Goal: Task Accomplishment & Management: Manage account settings

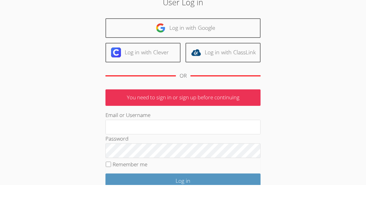
click at [217, 49] on link "Log in with Google" at bounding box center [182, 59] width 155 height 20
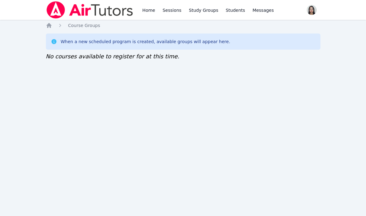
click at [163, 13] on link "Sessions" at bounding box center [171, 10] width 21 height 20
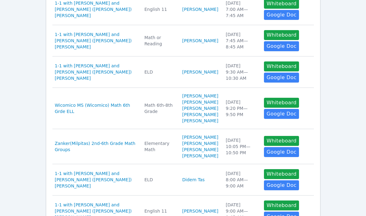
scroll to position [195, 0]
click at [137, 50] on span "1-1 with Harel Shoham and Jacqueline (Jackie) Reynoza" at bounding box center [96, 41] width 82 height 19
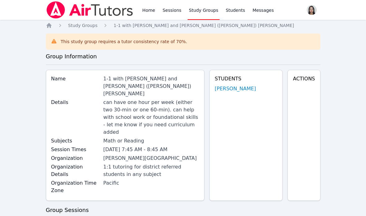
click at [169, 15] on link "Sessions" at bounding box center [171, 10] width 21 height 20
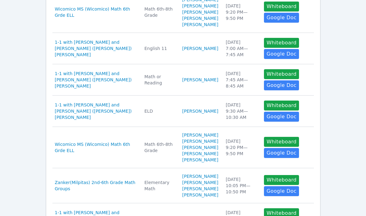
scroll to position [161, 0]
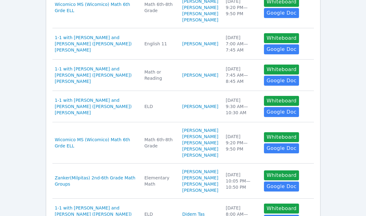
click at [175, 81] on div "Math or Reading" at bounding box center [159, 75] width 30 height 12
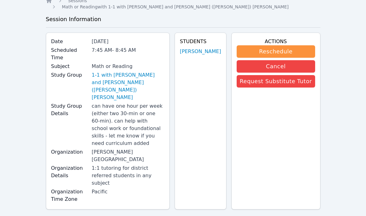
click at [268, 45] on button "Reschedule" at bounding box center [276, 51] width 78 height 12
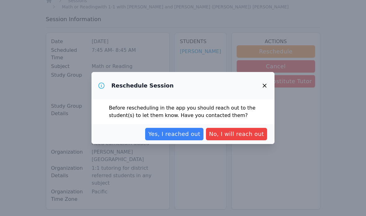
click at [181, 134] on span "Yes, I reached out" at bounding box center [174, 134] width 52 height 9
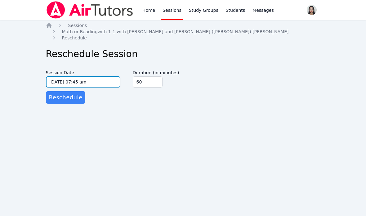
click at [100, 76] on input "10/01/2025 07:45 am" at bounding box center [83, 81] width 74 height 11
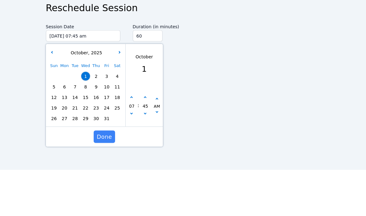
click at [118, 118] on span "4" at bounding box center [117, 122] width 9 height 9
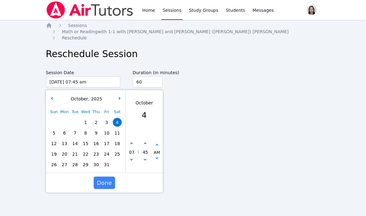
click at [133, 157] on button "button" at bounding box center [131, 160] width 6 height 6
type input "10/04/2025 06:45 am"
type input "06"
click at [133, 157] on button "button" at bounding box center [131, 160] width 6 height 6
type input "10/04/2025 05:45 am"
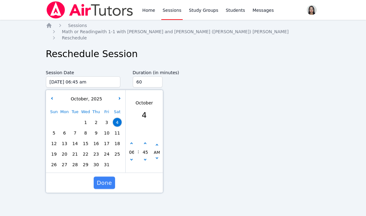
type input "05"
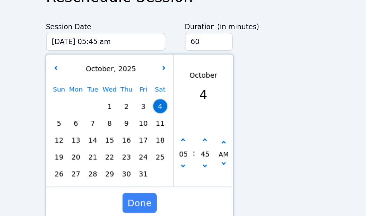
click at [128, 140] on button "button" at bounding box center [131, 143] width 6 height 6
type input "10/04/2025 06:45 am"
type input "06"
click at [130, 142] on icon "button" at bounding box center [131, 143] width 2 height 2
type input "10/04/2025 07:45 am"
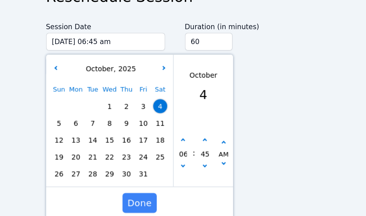
type input "07"
click at [128, 140] on button "button" at bounding box center [131, 143] width 6 height 6
type input "10/04/2025 08:45 am"
type input "08"
click at [142, 157] on button "button" at bounding box center [145, 160] width 6 height 6
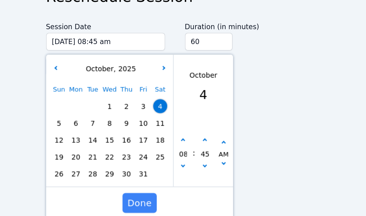
type input "10/04/2025 08:40 am"
type input "40"
click at [128, 140] on button "button" at bounding box center [131, 143] width 6 height 6
type input "10/04/2025 09:40 am"
type input "09"
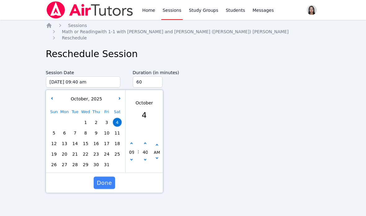
click at [133, 157] on button "button" at bounding box center [131, 160] width 6 height 6
type input "10/04/2025 08:40 am"
type input "08"
click at [133, 157] on button "button" at bounding box center [131, 160] width 6 height 6
type input "10/04/2025 07:40 am"
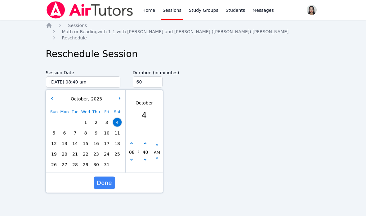
type input "07"
click at [147, 140] on button "button" at bounding box center [145, 143] width 6 height 6
type input "10/04/2025 07:45 am"
type input "45"
click at [143, 140] on button "button" at bounding box center [145, 143] width 6 height 6
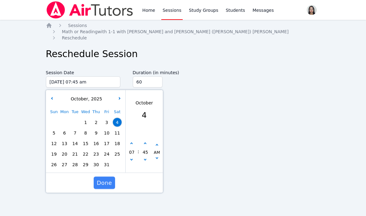
type input "10/04/2025 07:50 am"
type input "50"
click at [147, 140] on button "button" at bounding box center [145, 143] width 6 height 6
type input "10/04/2025 07:55 am"
type input "55"
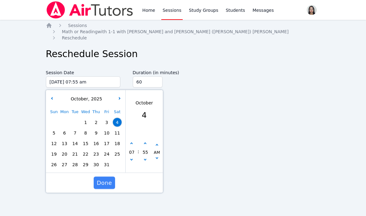
click at [145, 142] on icon "button" at bounding box center [145, 143] width 2 height 2
type input "10/04/2025 08:00 am"
type input "08"
type input "00"
click at [134, 157] on button "button" at bounding box center [131, 160] width 6 height 6
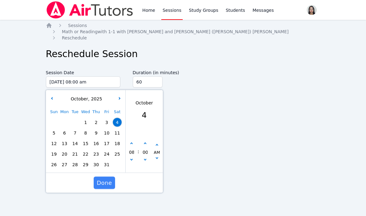
type input "10/04/2025 07:00 am"
type input "07"
click at [113, 176] on button "Done" at bounding box center [103, 182] width 21 height 12
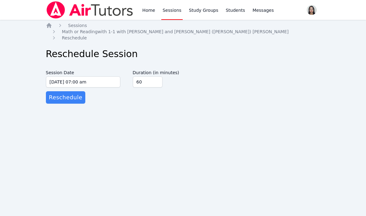
click at [73, 93] on span "Reschedule" at bounding box center [65, 97] width 33 height 9
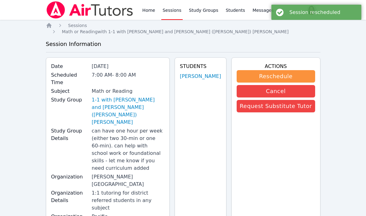
click at [151, 12] on link "Home" at bounding box center [148, 10] width 15 height 20
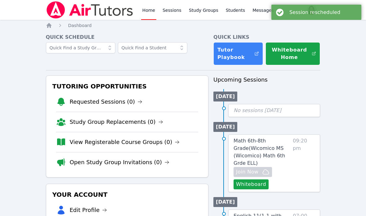
click at [175, 12] on link "Sessions" at bounding box center [171, 10] width 21 height 20
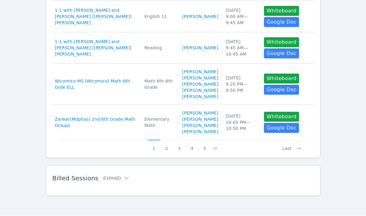
scroll to position [367, 0]
click at [165, 152] on button "2" at bounding box center [166, 146] width 13 height 12
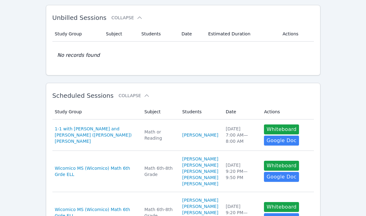
scroll to position [0, 0]
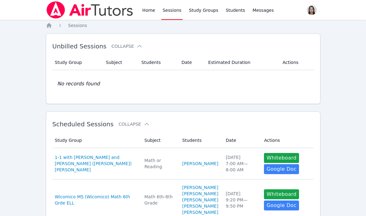
click at [171, 11] on link "Sessions" at bounding box center [171, 10] width 21 height 20
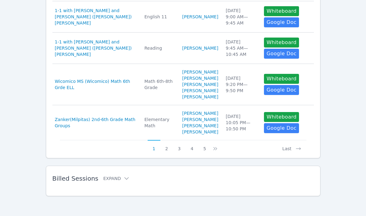
scroll to position [426, 0]
